Goal: Task Accomplishment & Management: Use online tool/utility

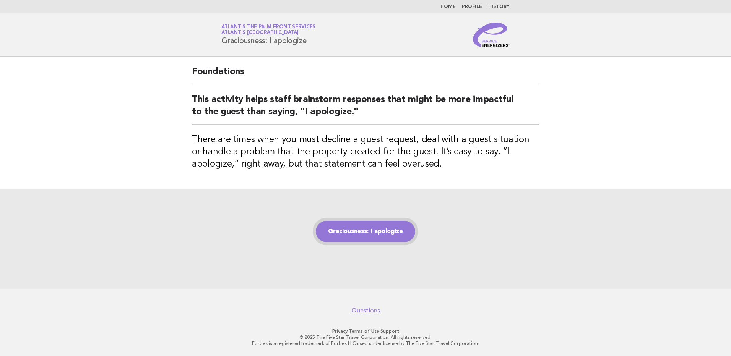
click at [342, 234] on link "Graciousness: I apologize" at bounding box center [365, 231] width 99 height 21
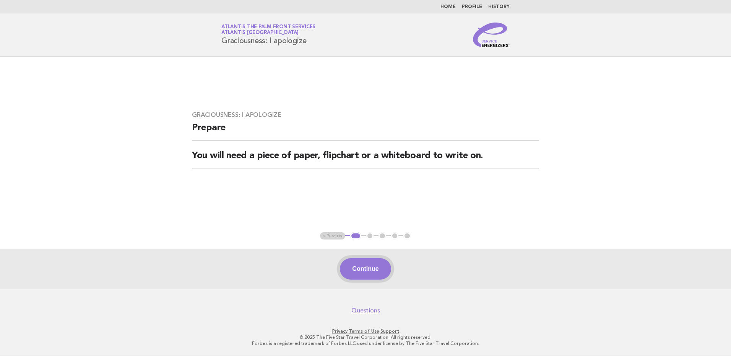
click at [364, 270] on button "Continue" at bounding box center [365, 268] width 51 height 21
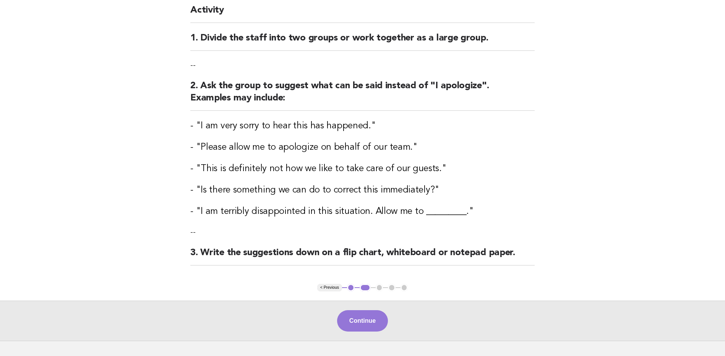
scroll to position [76, 0]
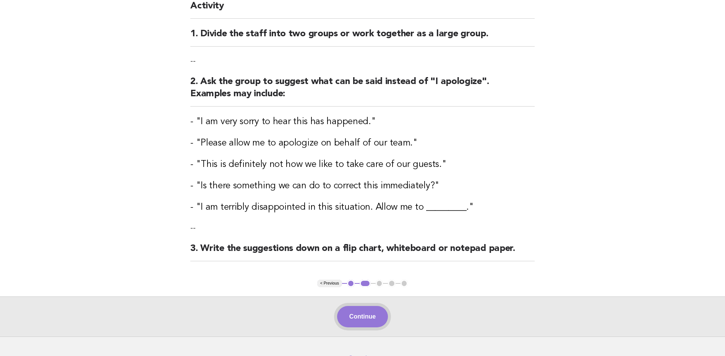
click at [372, 316] on button "Continue" at bounding box center [362, 316] width 51 height 21
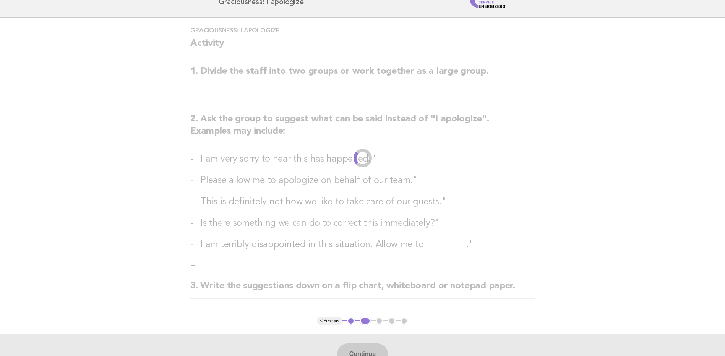
scroll to position [0, 0]
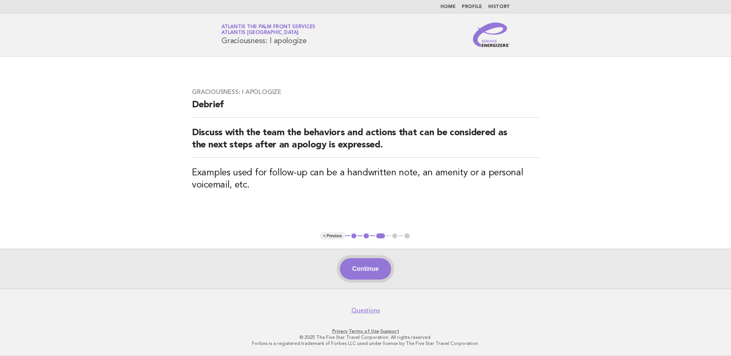
click at [365, 267] on button "Continue" at bounding box center [365, 268] width 51 height 21
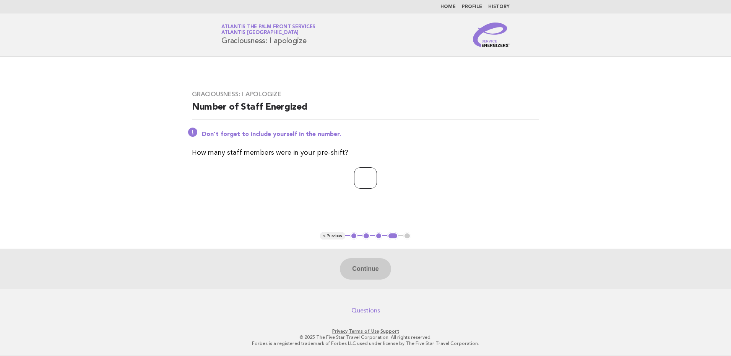
click at [357, 183] on input "number" at bounding box center [365, 177] width 23 height 21
type input "**"
click at [370, 265] on button "Continue" at bounding box center [365, 268] width 51 height 21
